Goal: Consume media (video, audio)

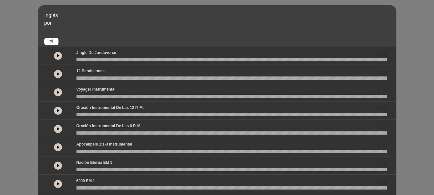
click at [58, 73] on icon at bounding box center [58, 73] width 3 height 3
click at [57, 92] on icon at bounding box center [58, 92] width 3 height 3
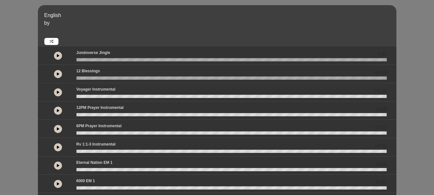
click at [58, 107] on button at bounding box center [58, 111] width 8 height 8
